Goal: Complete application form

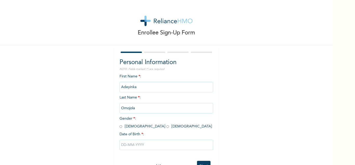
click at [120, 125] on input "radio" at bounding box center [121, 126] width 3 height 5
radio input "true"
click at [125, 147] on input "text" at bounding box center [167, 144] width 94 height 10
select select "8"
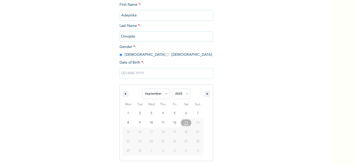
scroll to position [72, 0]
click at [185, 92] on select "2025 2024 2023 2022 2021 2020 2019 2018 2017 2016 2015 2014 2013 2012 2011 2010…" at bounding box center [182, 93] width 18 height 10
click at [183, 92] on select "2025 2024 2023 2022 2021 2020 2019 2018 2017 2016 2015 2014 2013 2012 2011 2010…" at bounding box center [182, 93] width 18 height 10
select select "1991"
click at [173, 88] on select "2025 2024 2023 2022 2021 2020 2019 2018 2017 2016 2015 2014 2013 2012 2011 2010…" at bounding box center [182, 93] width 18 height 10
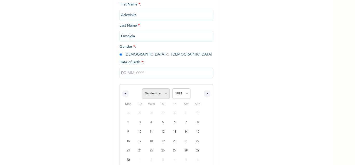
click at [164, 92] on select "January February March April May June July August September October November De…" at bounding box center [156, 93] width 28 height 10
select select "3"
click at [142, 88] on select "January February March April May June July August September October November De…" at bounding box center [156, 93] width 28 height 10
type input "[DATE]"
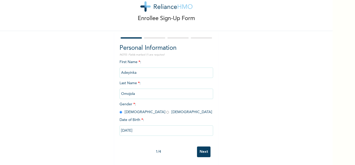
click at [201, 147] on input "Next" at bounding box center [204, 151] width 14 height 11
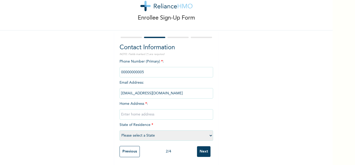
click at [146, 68] on input "phone" at bounding box center [167, 72] width 94 height 10
click at [134, 70] on input "phone" at bounding box center [167, 72] width 94 height 10
click at [147, 68] on input "phone" at bounding box center [167, 72] width 94 height 10
click at [148, 111] on input "text" at bounding box center [167, 114] width 94 height 10
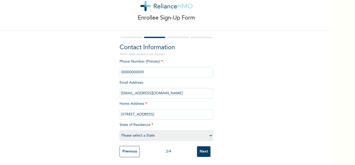
type input "[STREET_ADDRESS]"
click at [155, 67] on input "phone" at bounding box center [167, 72] width 94 height 10
click at [145, 68] on input "phone" at bounding box center [167, 72] width 94 height 10
click at [205, 130] on select "Please select a State [PERSON_NAME] (FCT) [PERSON_NAME] Ibom [GEOGRAPHIC_DATA] …" at bounding box center [167, 135] width 94 height 10
select select "25"
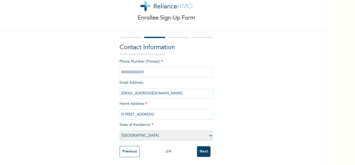
click at [120, 130] on select "Please select a State [PERSON_NAME] (FCT) [PERSON_NAME] Ibom [GEOGRAPHIC_DATA] …" at bounding box center [167, 135] width 94 height 10
click at [201, 146] on input "Next" at bounding box center [204, 151] width 14 height 11
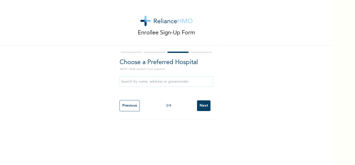
scroll to position [0, 0]
click at [163, 80] on input "text" at bounding box center [167, 81] width 94 height 10
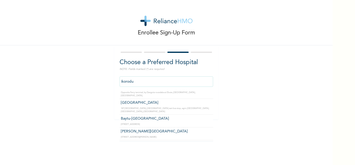
scroll to position [1120, 0]
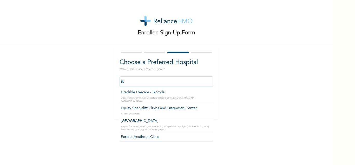
type input "i"
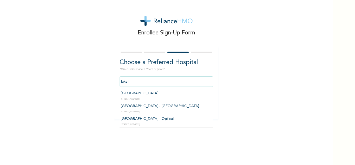
scroll to position [0, 0]
type input "l"
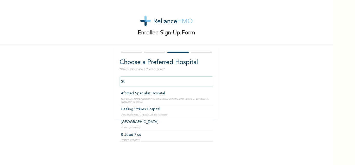
type input "S"
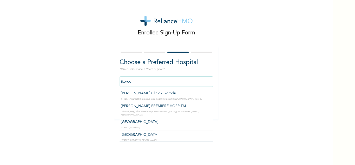
type input "ikorodu"
click input "Next" at bounding box center [204, 105] width 14 height 11
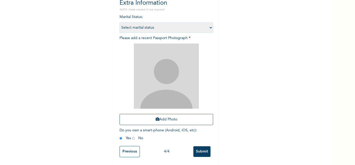
scroll to position [63, 0]
click at [131, 148] on input "Previous" at bounding box center [130, 151] width 20 height 11
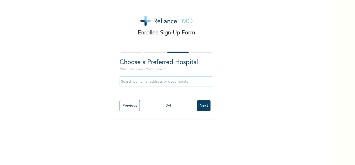
scroll to position [0, 0]
click at [187, 83] on input "text" at bounding box center [167, 81] width 94 height 10
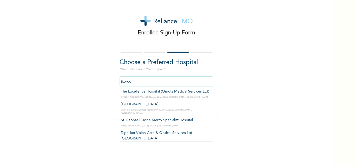
scroll to position [104, 0]
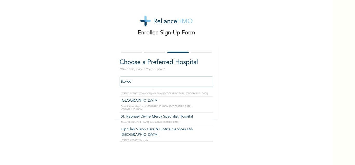
click at [120, 82] on input "ikorod" at bounding box center [167, 81] width 94 height 10
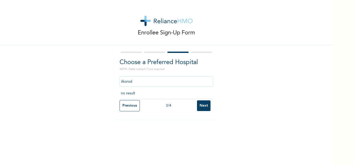
scroll to position [0, 0]
click at [149, 81] on input "ibesheikorod" at bounding box center [167, 81] width 94 height 10
drag, startPoint x: 117, startPoint y: 91, endPoint x: 168, endPoint y: 97, distance: 51.6
click at [168, 97] on div "Choose a Preferred Hospital NOTE: Fields marked (*) are required ibeshe Previou…" at bounding box center [166, 82] width 104 height 74
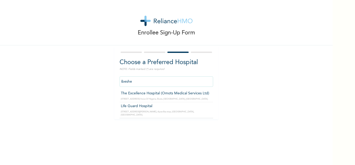
click at [165, 80] on input "ibeshe" at bounding box center [167, 81] width 94 height 10
click at [133, 80] on input "ibeshe" at bounding box center [167, 81] width 94 height 10
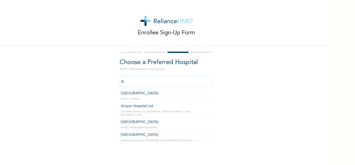
type input "i"
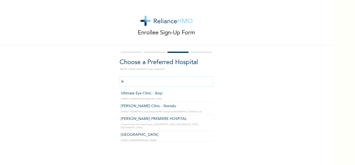
type input "i"
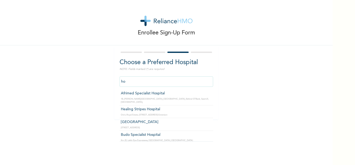
type input "h"
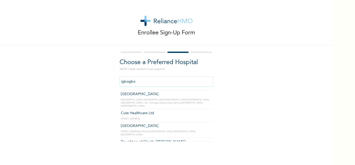
scroll to position [43, 0]
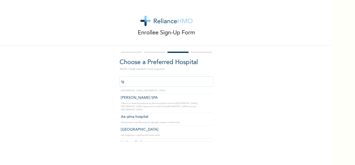
type input "i"
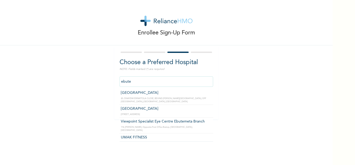
scroll to position [0, 0]
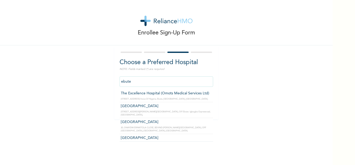
click at [152, 80] on input "ebute" at bounding box center [167, 81] width 94 height 10
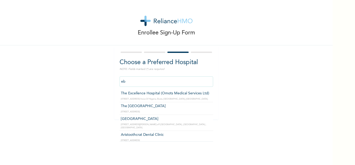
type input "e"
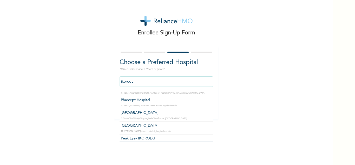
scroll to position [187, 0]
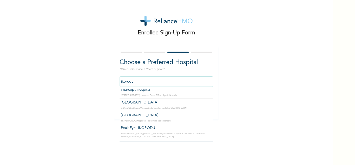
type input "[GEOGRAPHIC_DATA]"
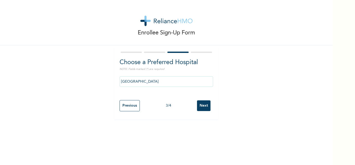
click at [203, 104] on input "Next" at bounding box center [204, 105] width 14 height 11
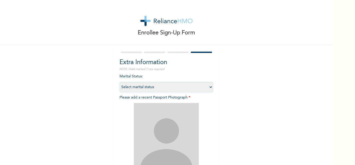
click at [186, 88] on select "Select marital status [DEMOGRAPHIC_DATA] Married [DEMOGRAPHIC_DATA] Widow/[DEMO…" at bounding box center [167, 87] width 94 height 10
select select "2"
click at [120, 82] on select "Select marital status [DEMOGRAPHIC_DATA] Married [DEMOGRAPHIC_DATA] Widow/[DEMO…" at bounding box center [167, 87] width 94 height 10
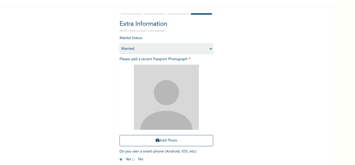
scroll to position [42, 0]
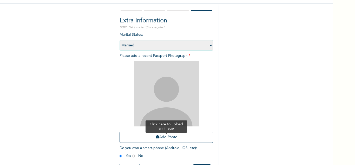
click at [176, 137] on button "Add Photo" at bounding box center [167, 136] width 94 height 11
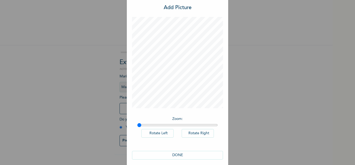
scroll to position [17, 0]
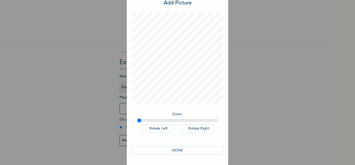
click at [208, 148] on button "DONE" at bounding box center [177, 150] width 91 height 9
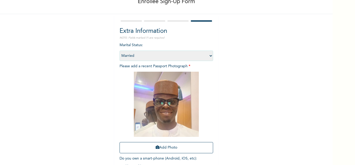
scroll to position [63, 0]
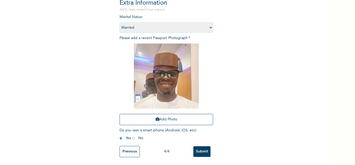
click at [201, 148] on input "Submit" at bounding box center [202, 151] width 17 height 11
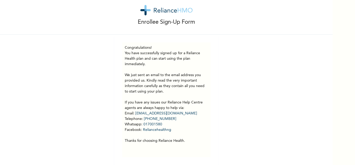
scroll to position [15, 0]
